Goal: Obtain resource: Obtain resource

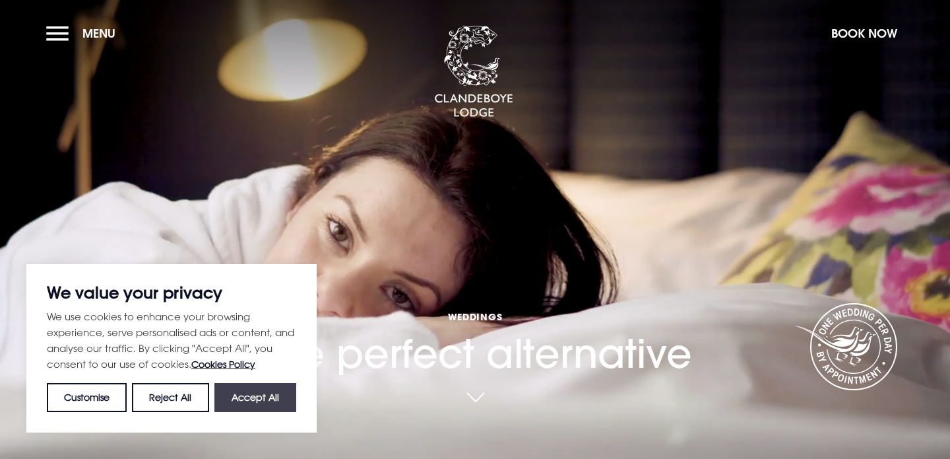
click at [245, 407] on button "Accept All" at bounding box center [255, 397] width 82 height 29
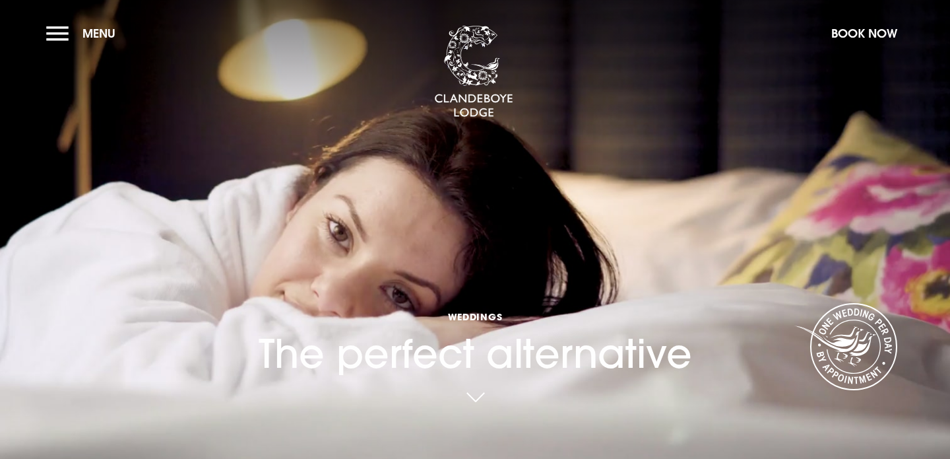
checkbox input "true"
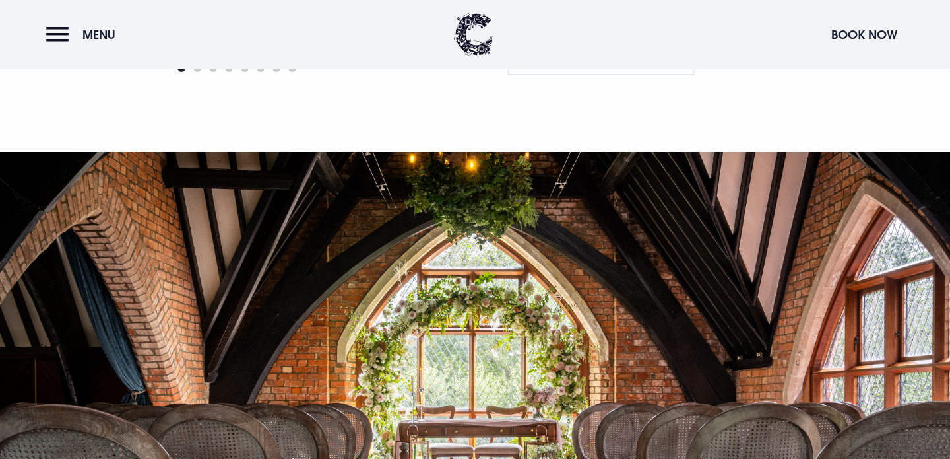
scroll to position [1688, 0]
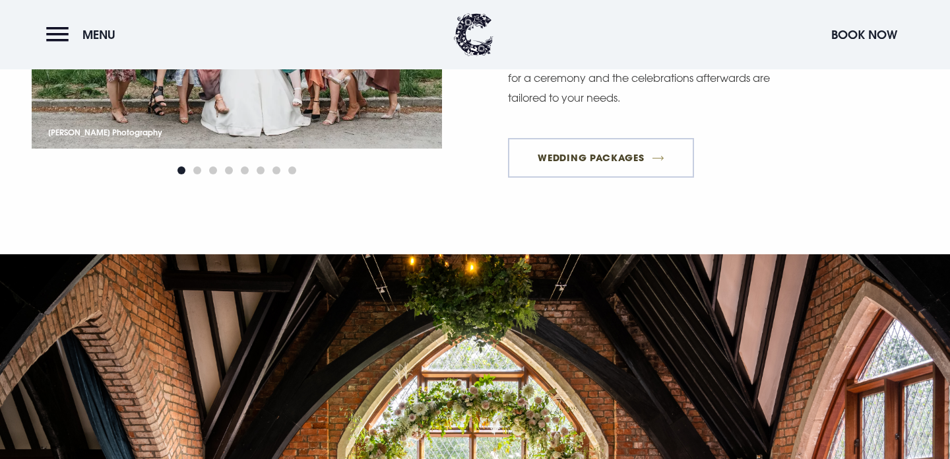
click at [537, 158] on link "Wedding Packages" at bounding box center [601, 158] width 186 height 40
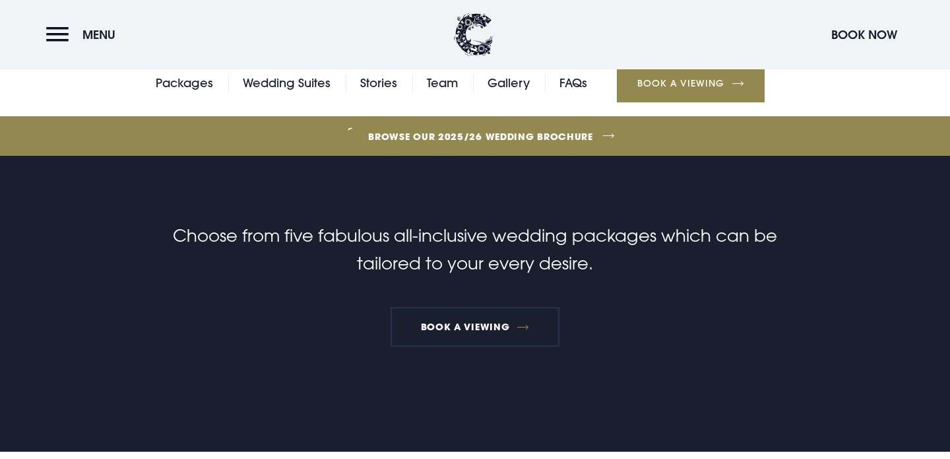
scroll to position [347, 0]
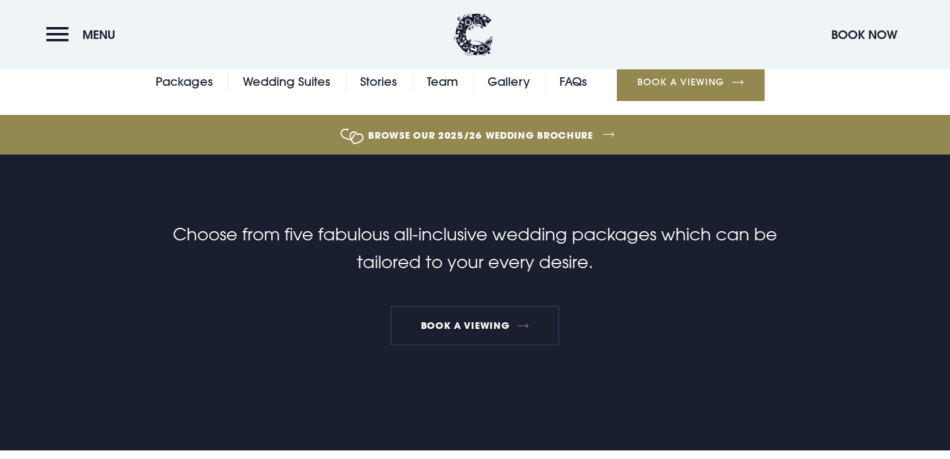
click at [575, 133] on link "Browse our 2025/26 wedding brochure" at bounding box center [480, 134] width 2125 height 49
